Goal: Information Seeking & Learning: Learn about a topic

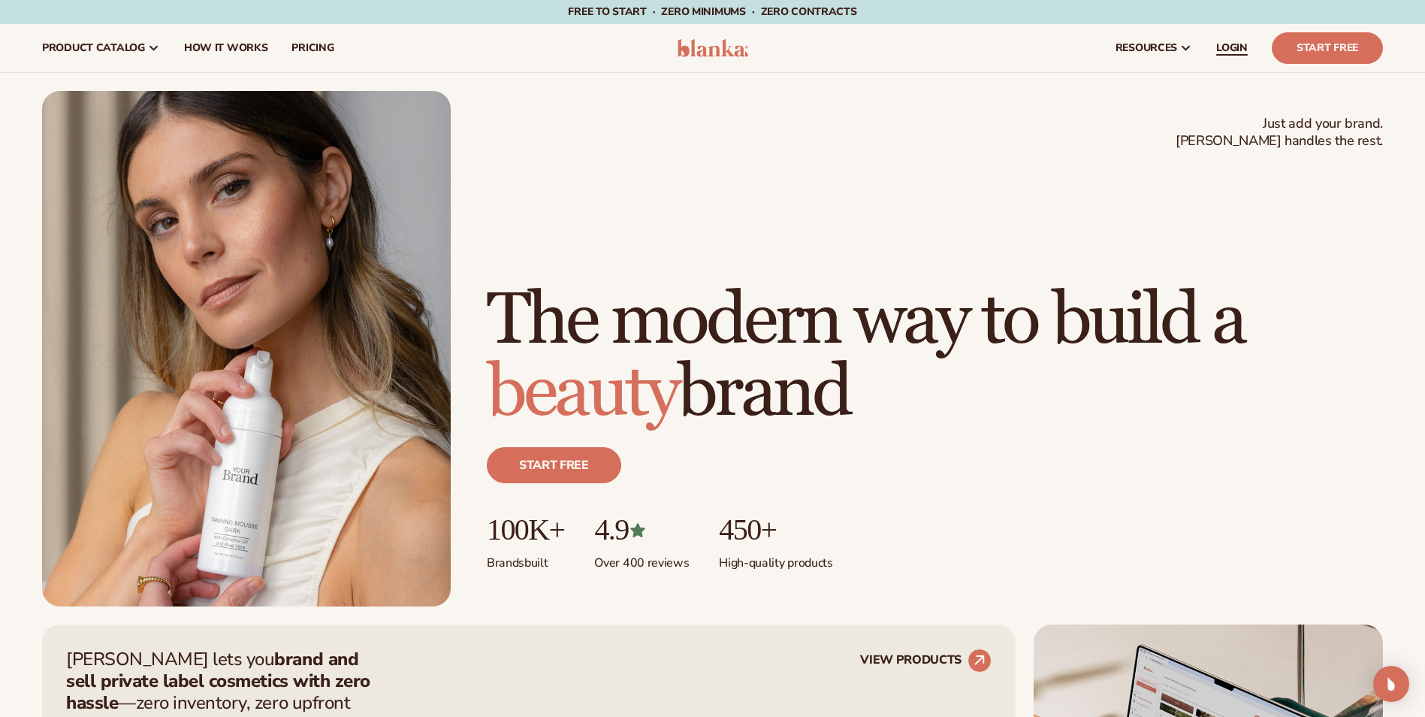
click at [1232, 38] on link "LOGIN" at bounding box center [1233, 48] width 56 height 48
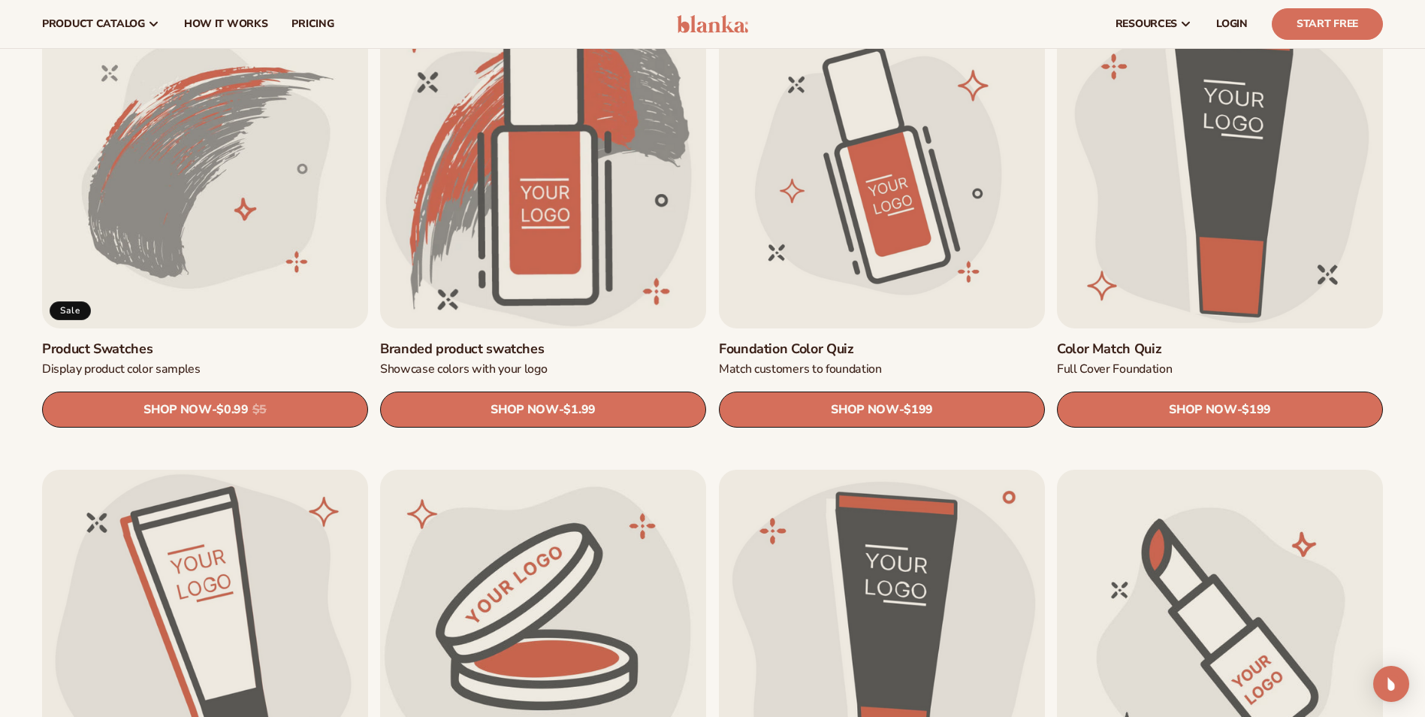
scroll to position [676, 0]
